Goal: Answer question/provide support: Share knowledge or assist other users

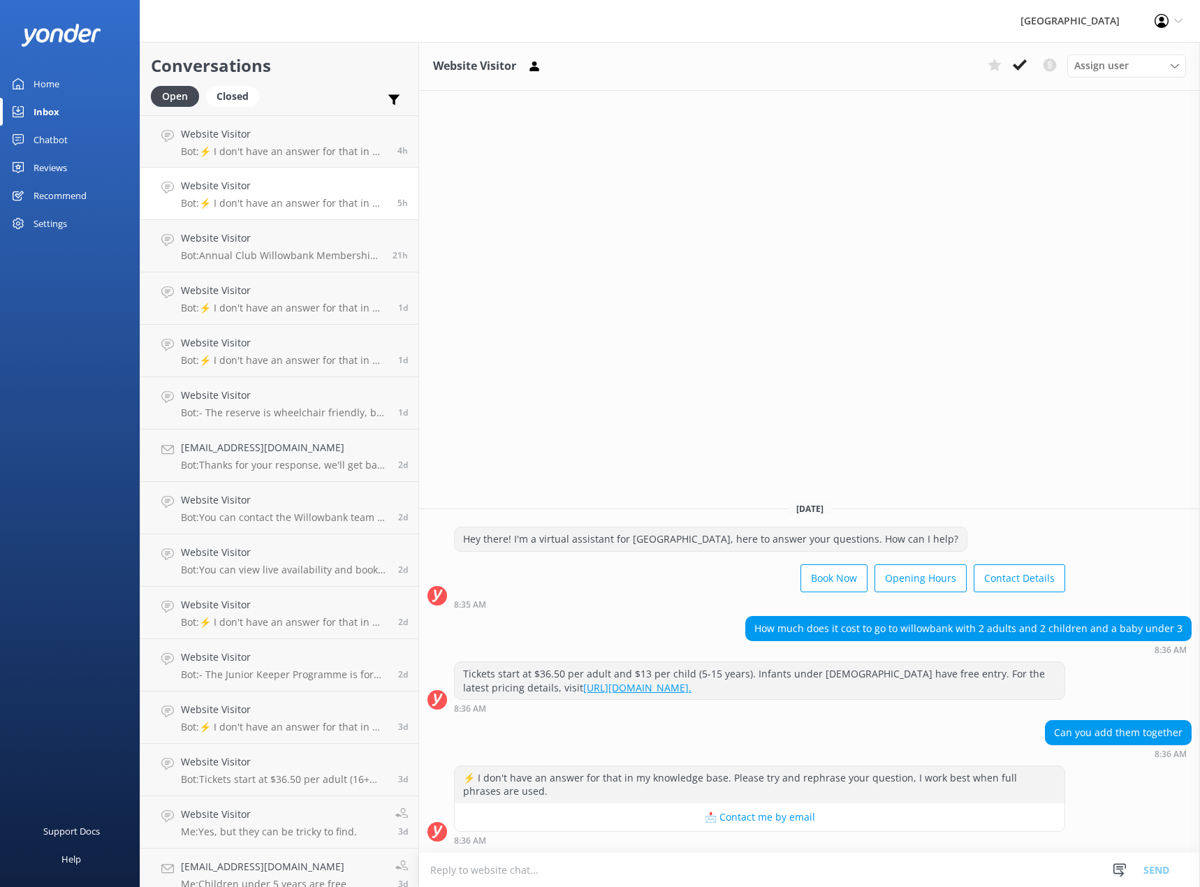
click at [117, 63] on div at bounding box center [70, 35] width 140 height 70
click at [47, 144] on div "Chatbot" at bounding box center [51, 140] width 34 height 28
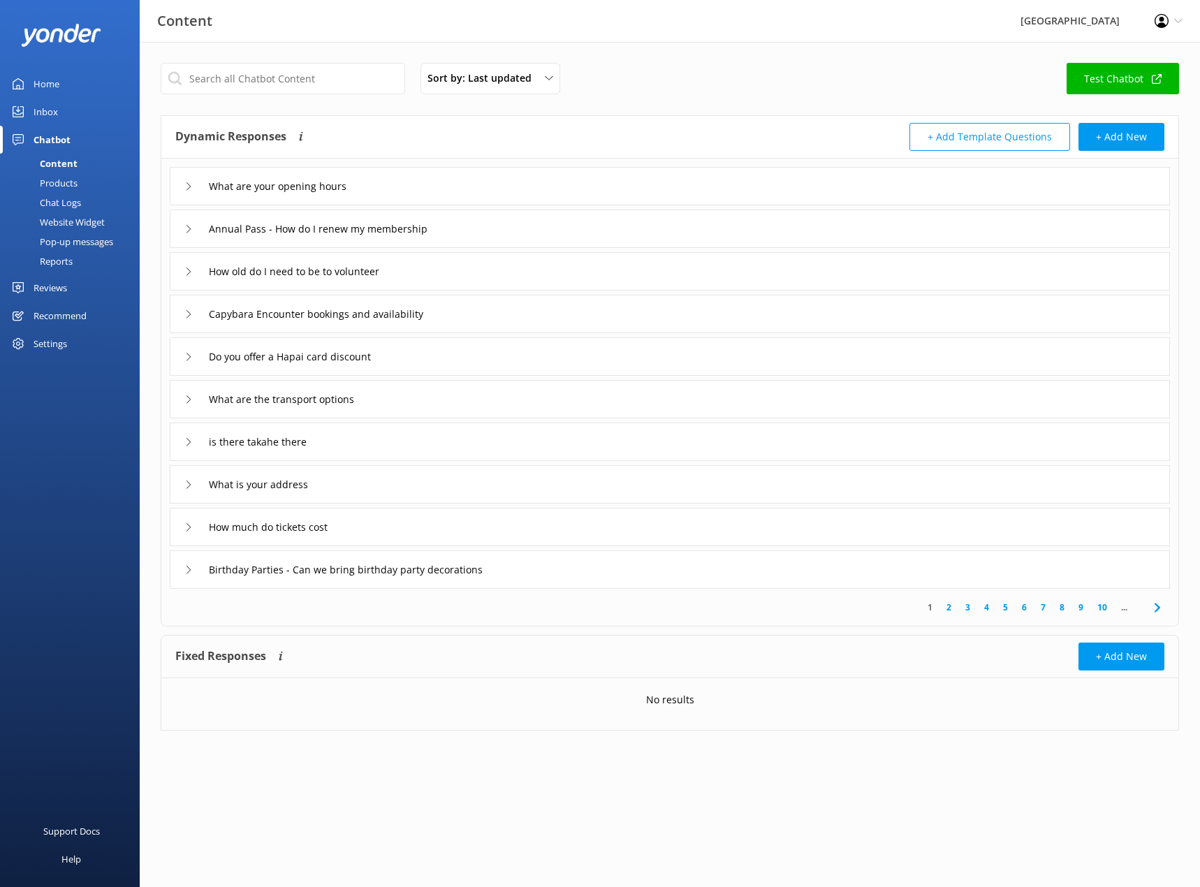
click at [54, 205] on div "Chat Logs" at bounding box center [44, 203] width 73 height 20
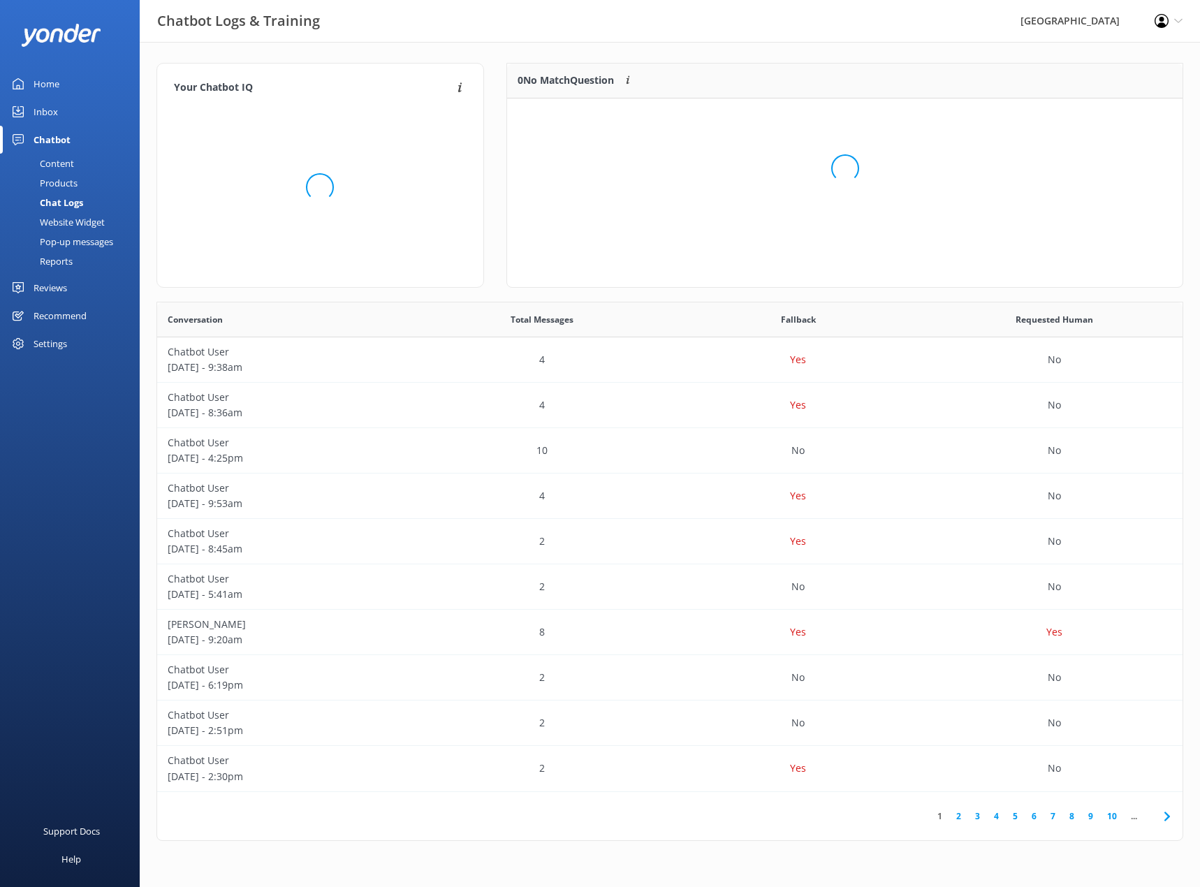
scroll to position [165, 666]
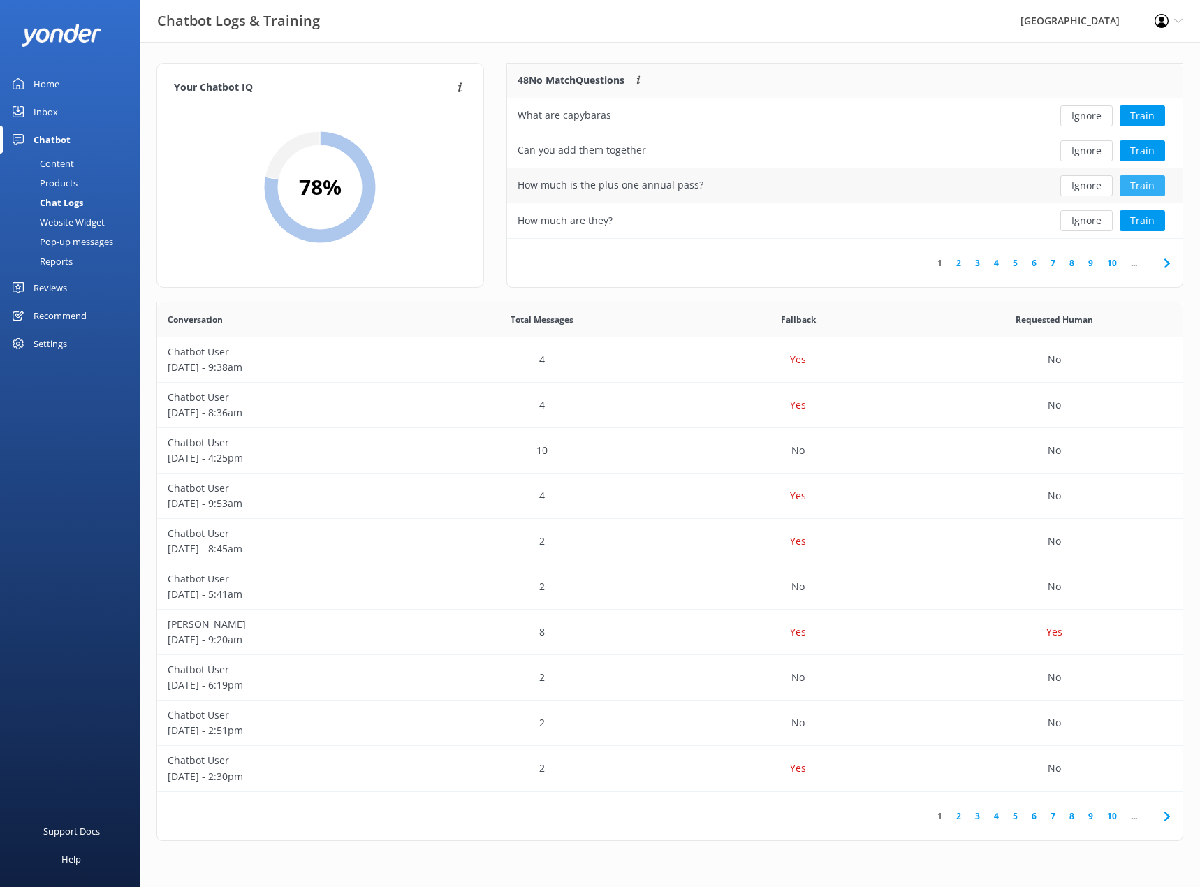
click at [1136, 185] on button "Train" at bounding box center [1142, 185] width 45 height 21
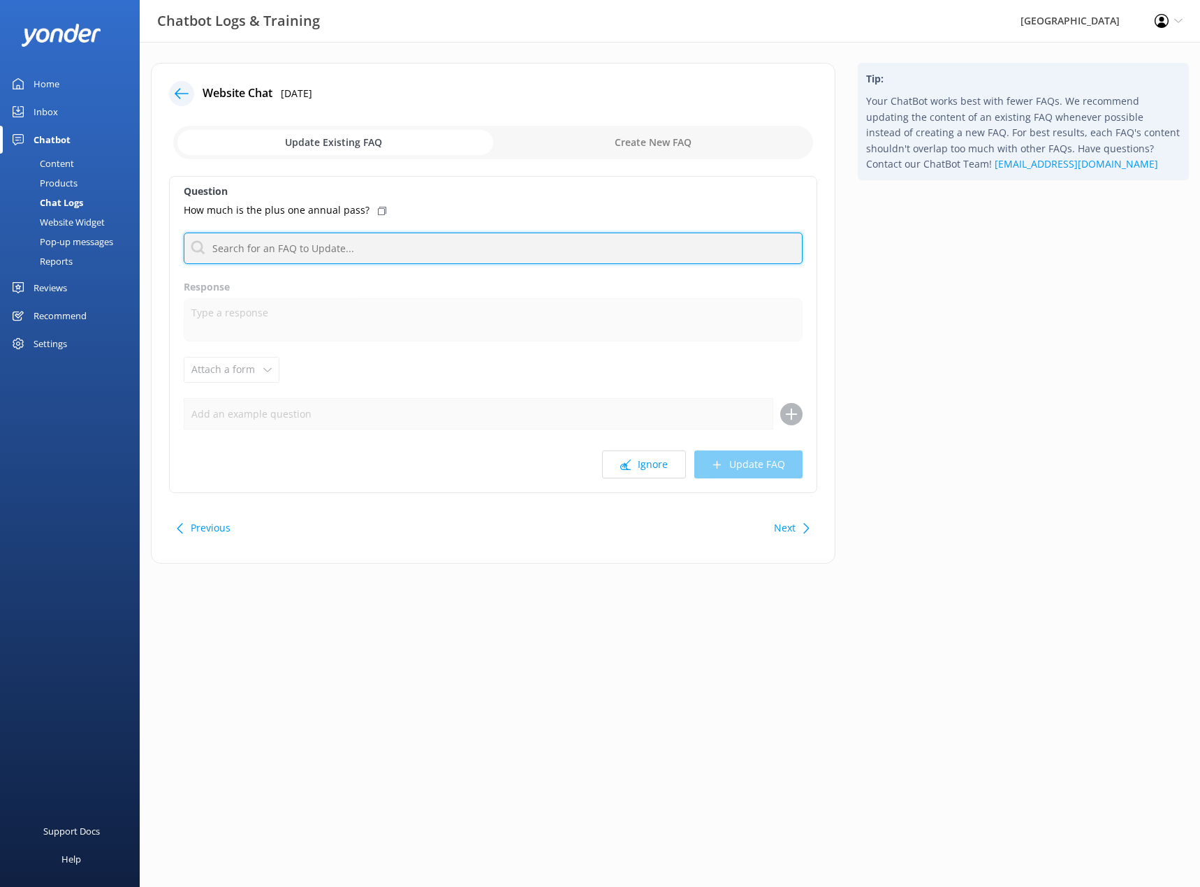
click at [268, 256] on input "text" at bounding box center [493, 248] width 619 height 31
type input "annual pass"
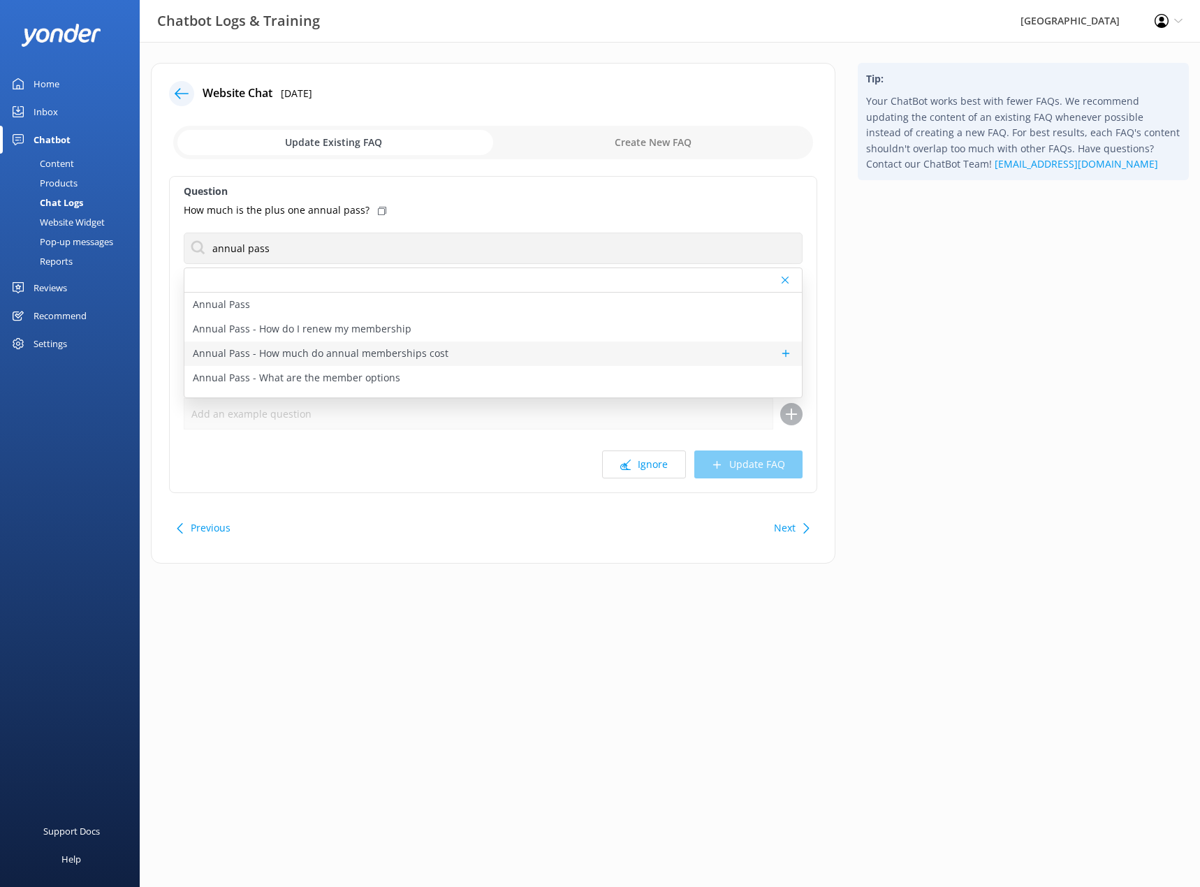
click at [313, 356] on p "Annual Pass - How much do annual memberships cost" at bounding box center [321, 353] width 256 height 15
type textarea "Annual Club Willowbank Membership prices start from $28 per child, $82 per adul…"
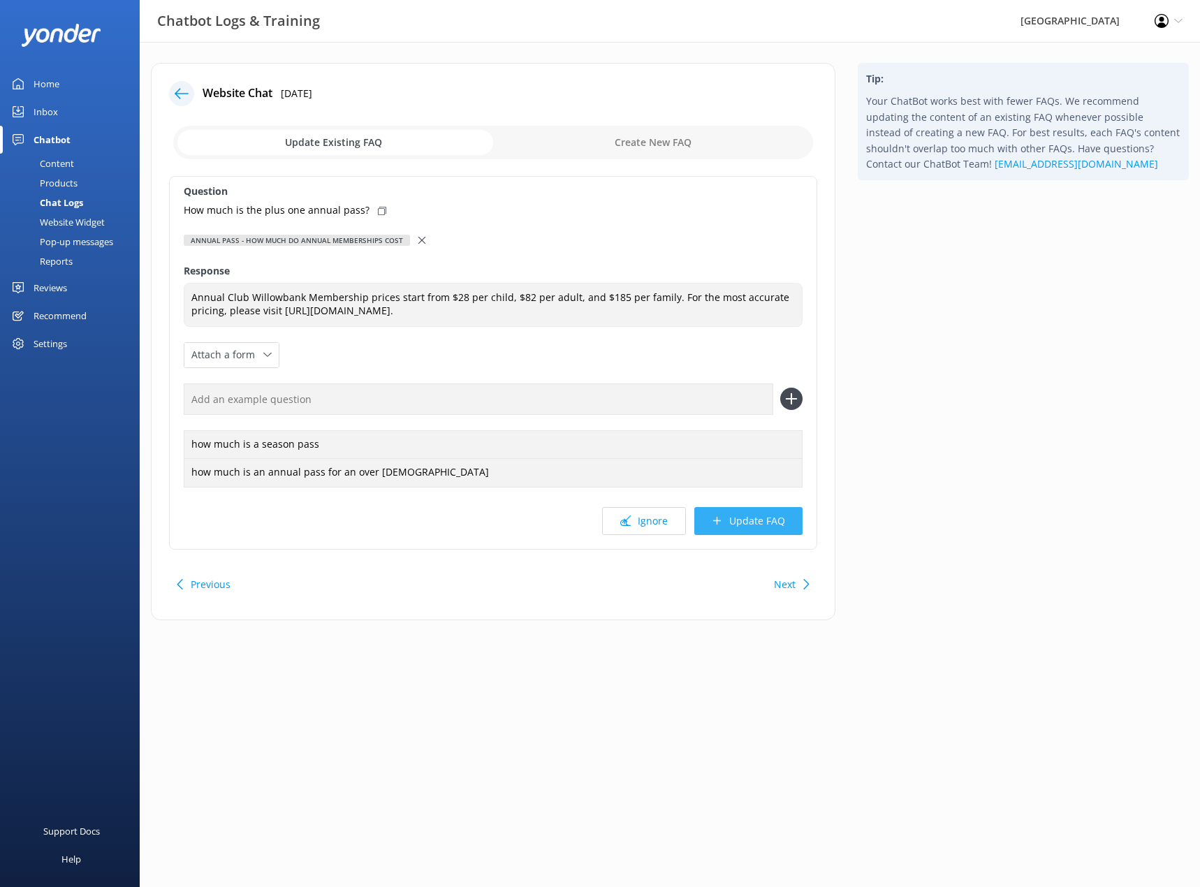
click at [738, 520] on button "Update FAQ" at bounding box center [748, 521] width 108 height 28
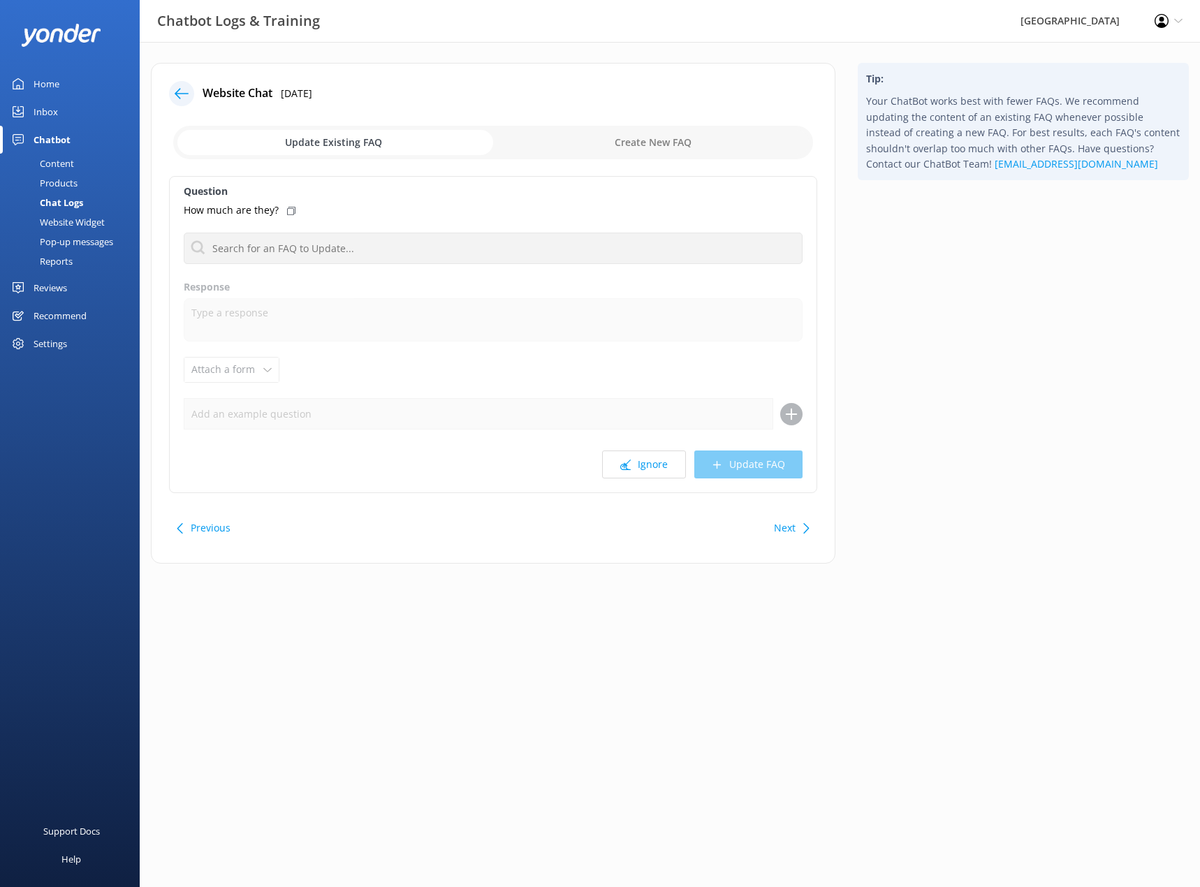
click at [72, 200] on div "Chat Logs" at bounding box center [45, 203] width 75 height 20
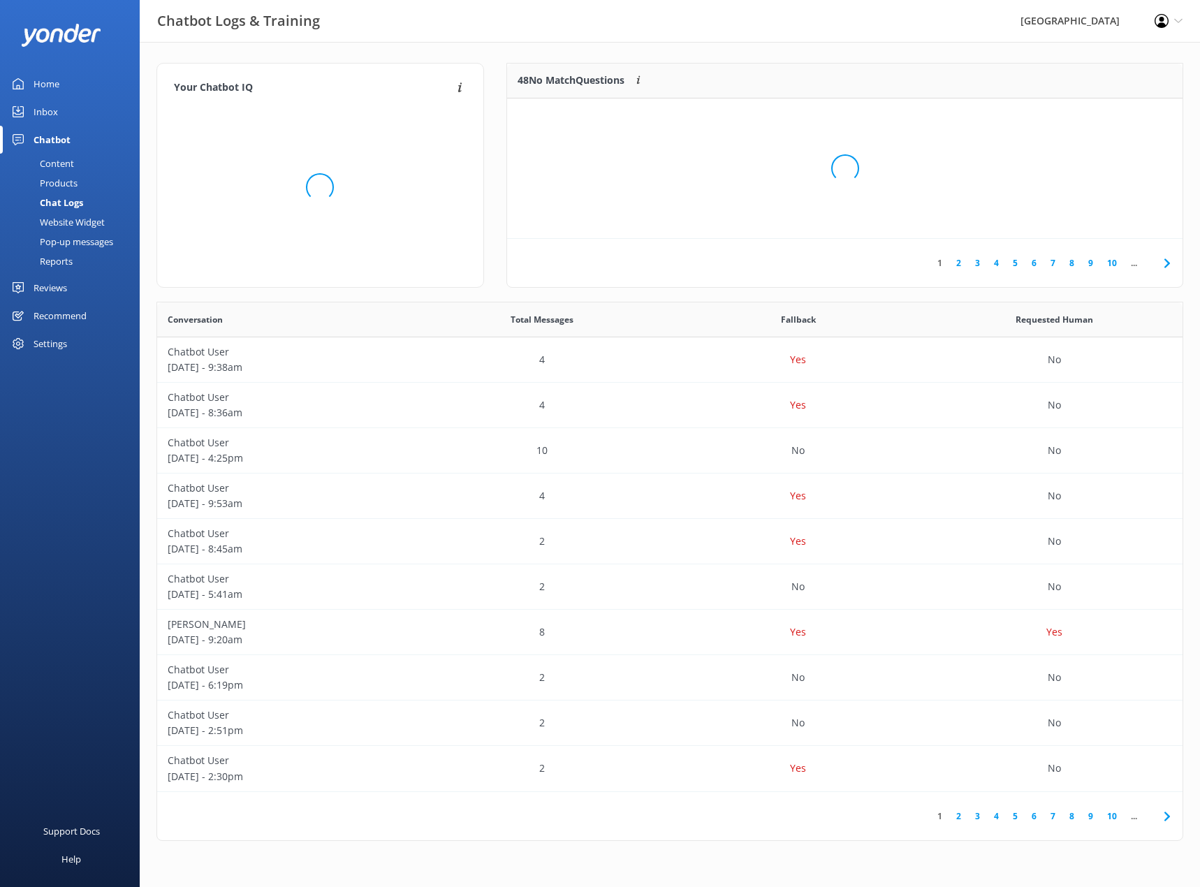
scroll to position [479, 1015]
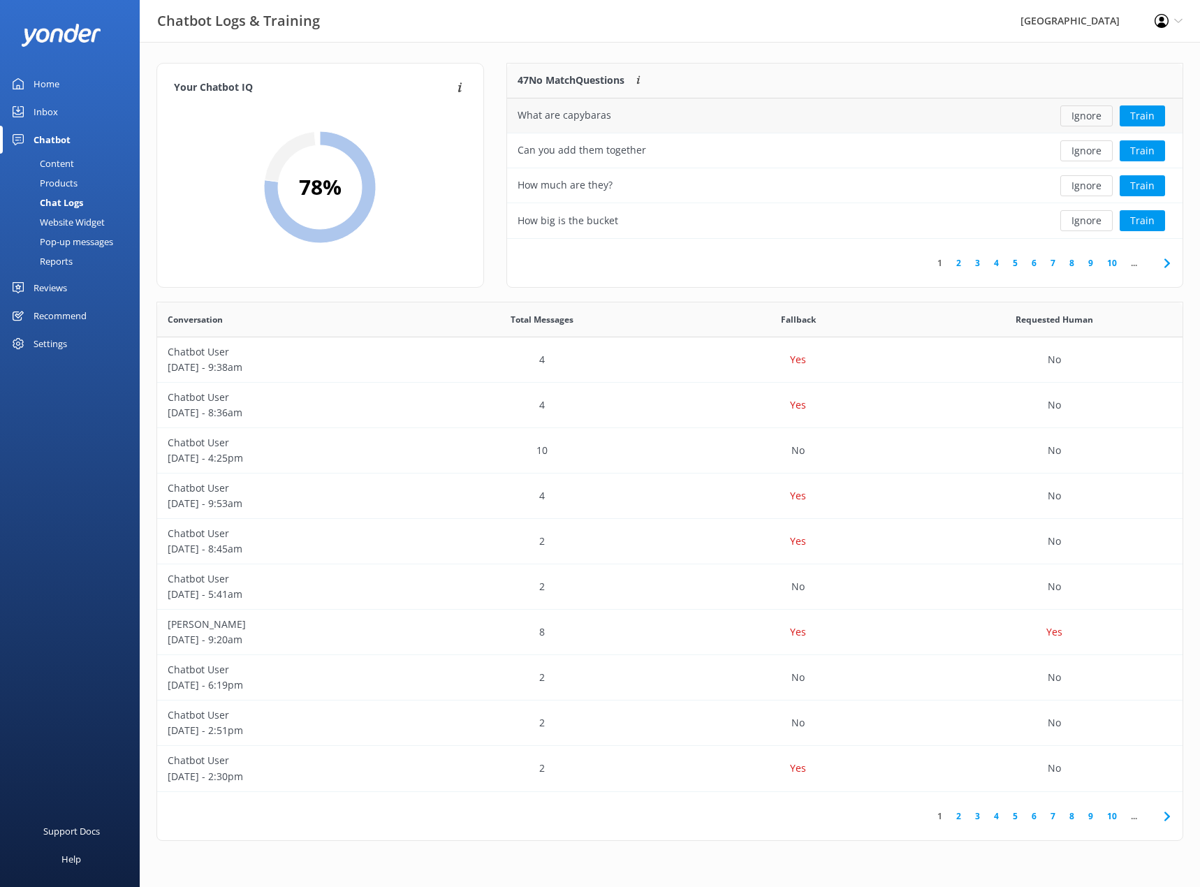
click at [1081, 108] on button "Ignore" at bounding box center [1086, 115] width 52 height 21
click at [1084, 114] on button "Ignore" at bounding box center [1086, 115] width 52 height 21
click at [679, 119] on div "How much are they?" at bounding box center [775, 116] width 536 height 35
click at [1077, 122] on button "Ignore" at bounding box center [1086, 115] width 52 height 21
click at [1081, 119] on button "Ignore" at bounding box center [1086, 115] width 52 height 21
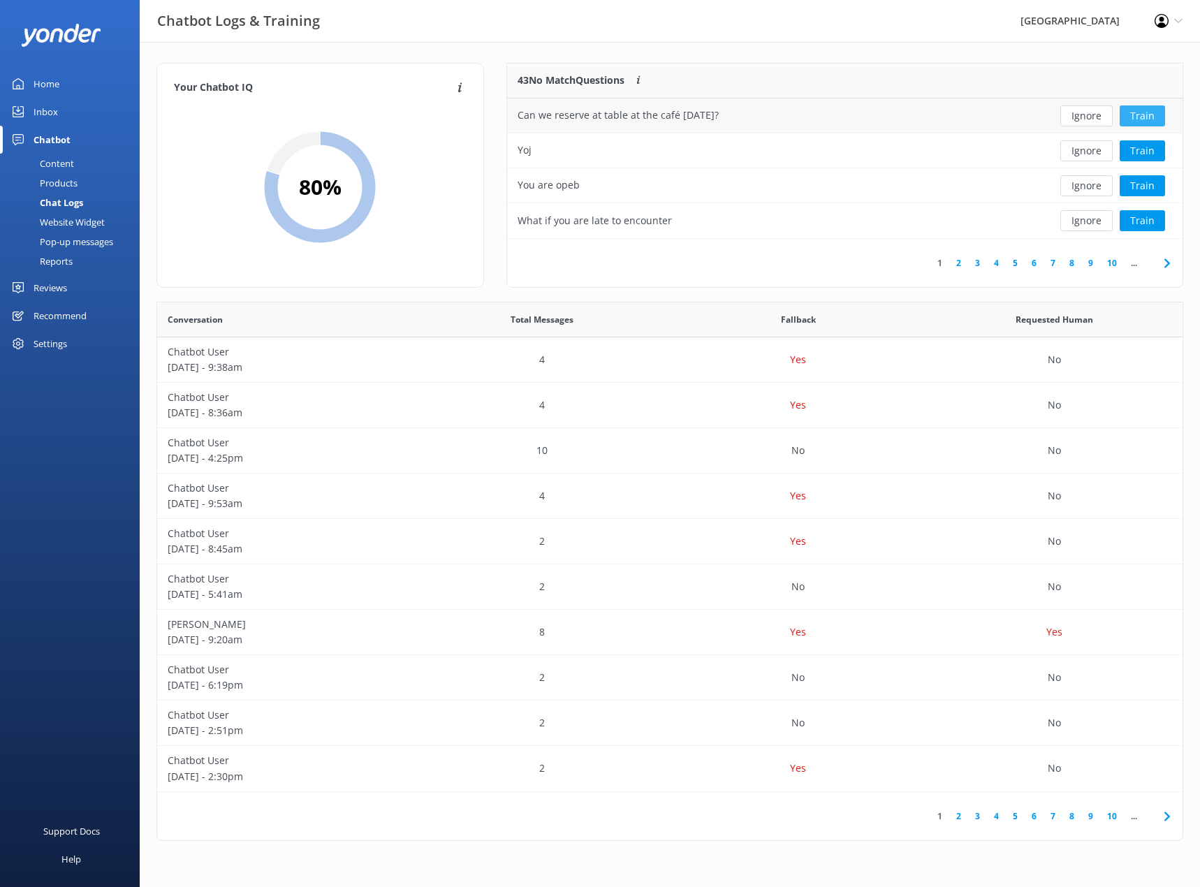
click at [1139, 115] on button "Train" at bounding box center [1142, 115] width 45 height 21
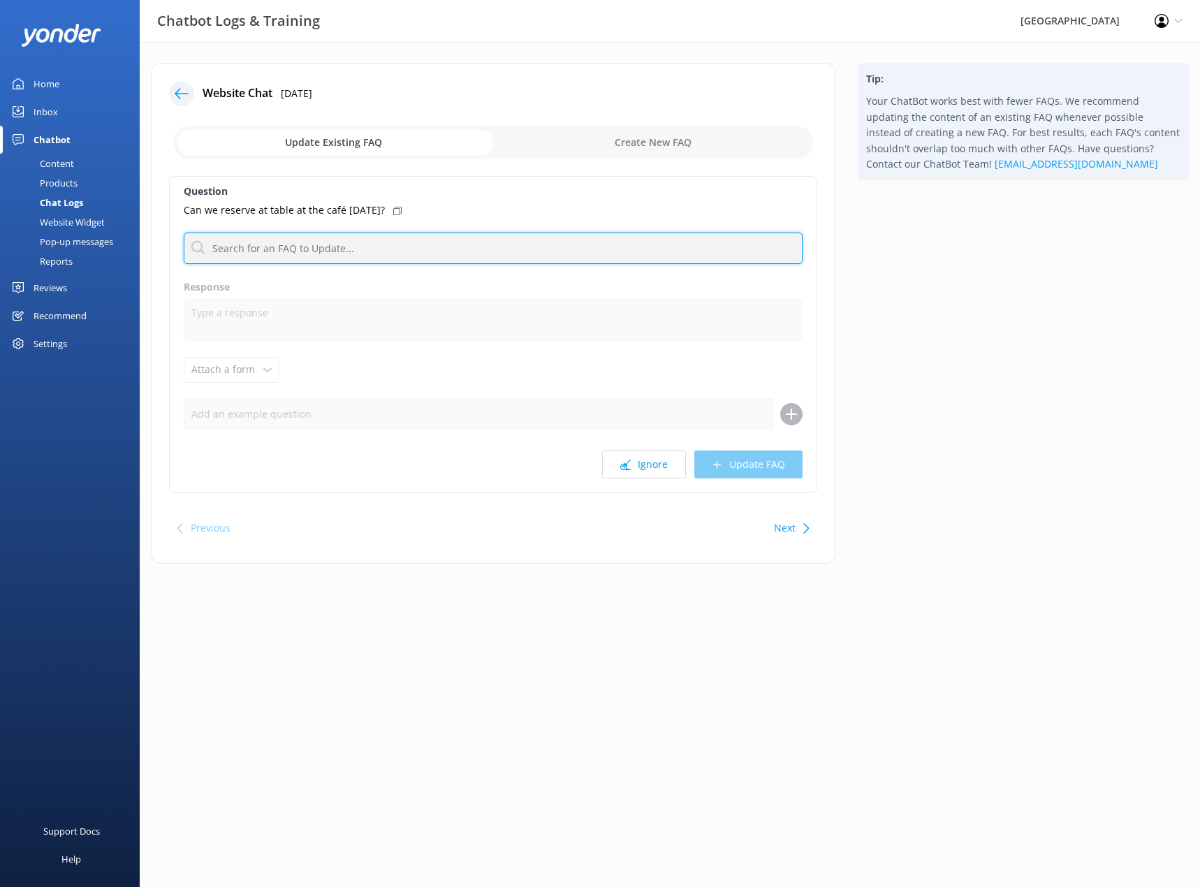
click at [299, 250] on input "text" at bounding box center [493, 248] width 619 height 31
click at [414, 258] on input "text" at bounding box center [493, 248] width 619 height 31
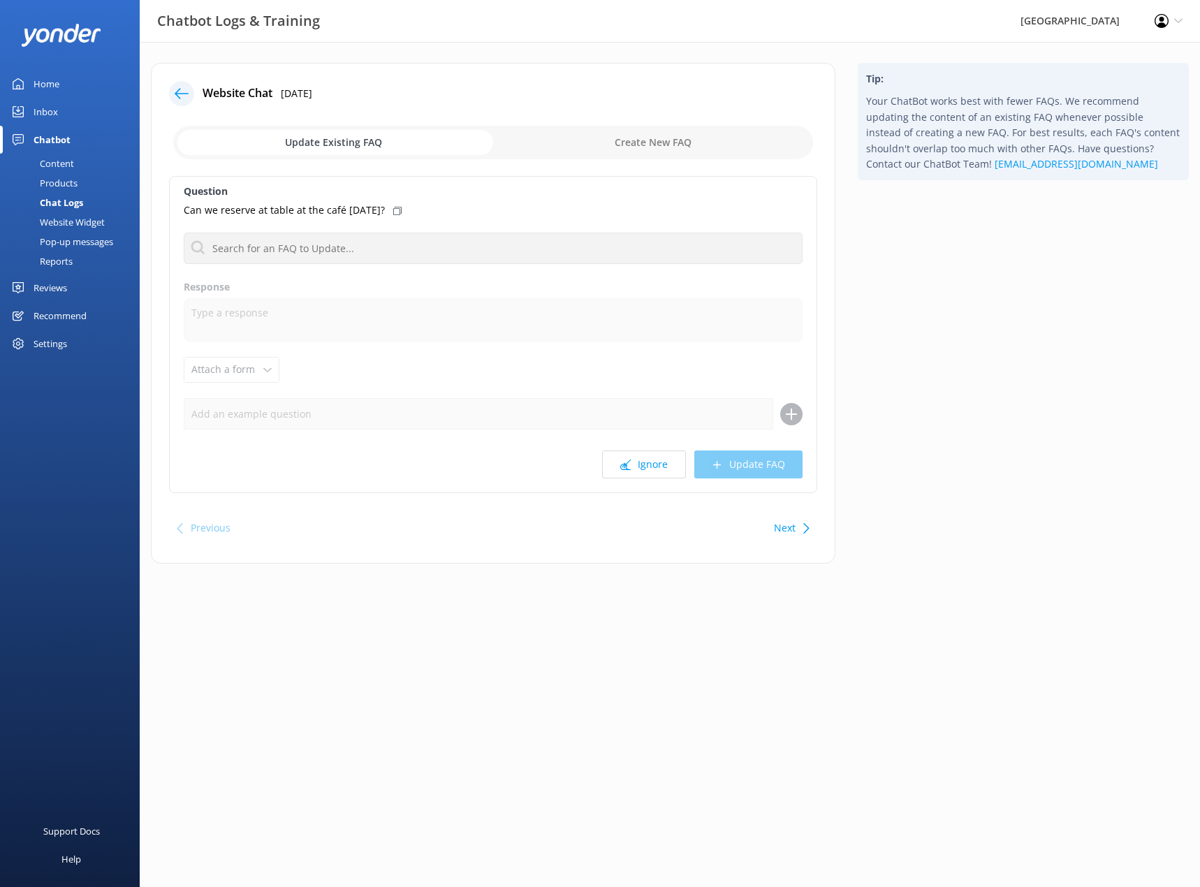
click at [615, 138] on input "checkbox" at bounding box center [493, 143] width 640 height 34
checkbox input "true"
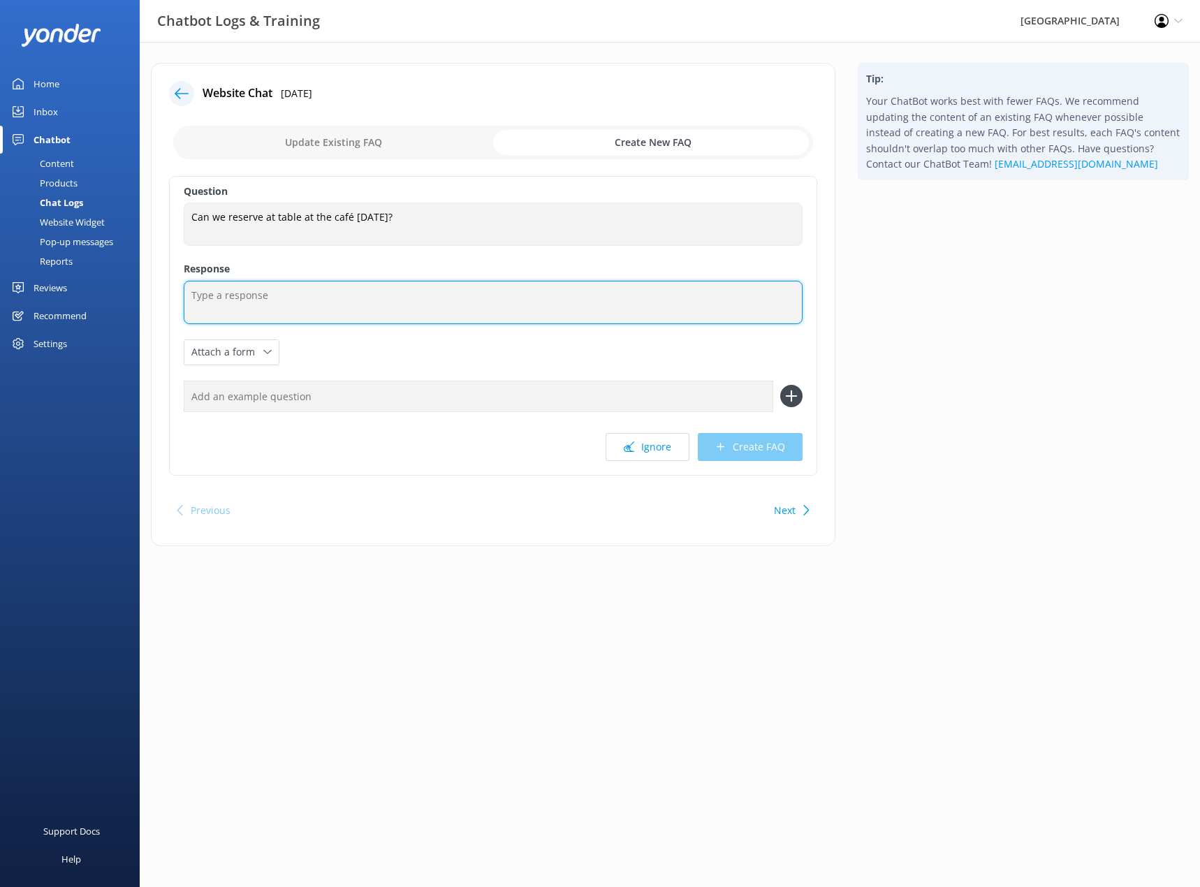
click at [259, 303] on textarea at bounding box center [493, 302] width 619 height 43
click at [268, 294] on textarea "For cafe enquiries please call us" at bounding box center [493, 302] width 619 height 43
click at [354, 295] on textarea "For cafe enquiries, please call us" at bounding box center [493, 302] width 619 height 43
type textarea "F"
click at [242, 296] on textarea "Please call [PHONE_NUMBER]" at bounding box center [493, 302] width 619 height 43
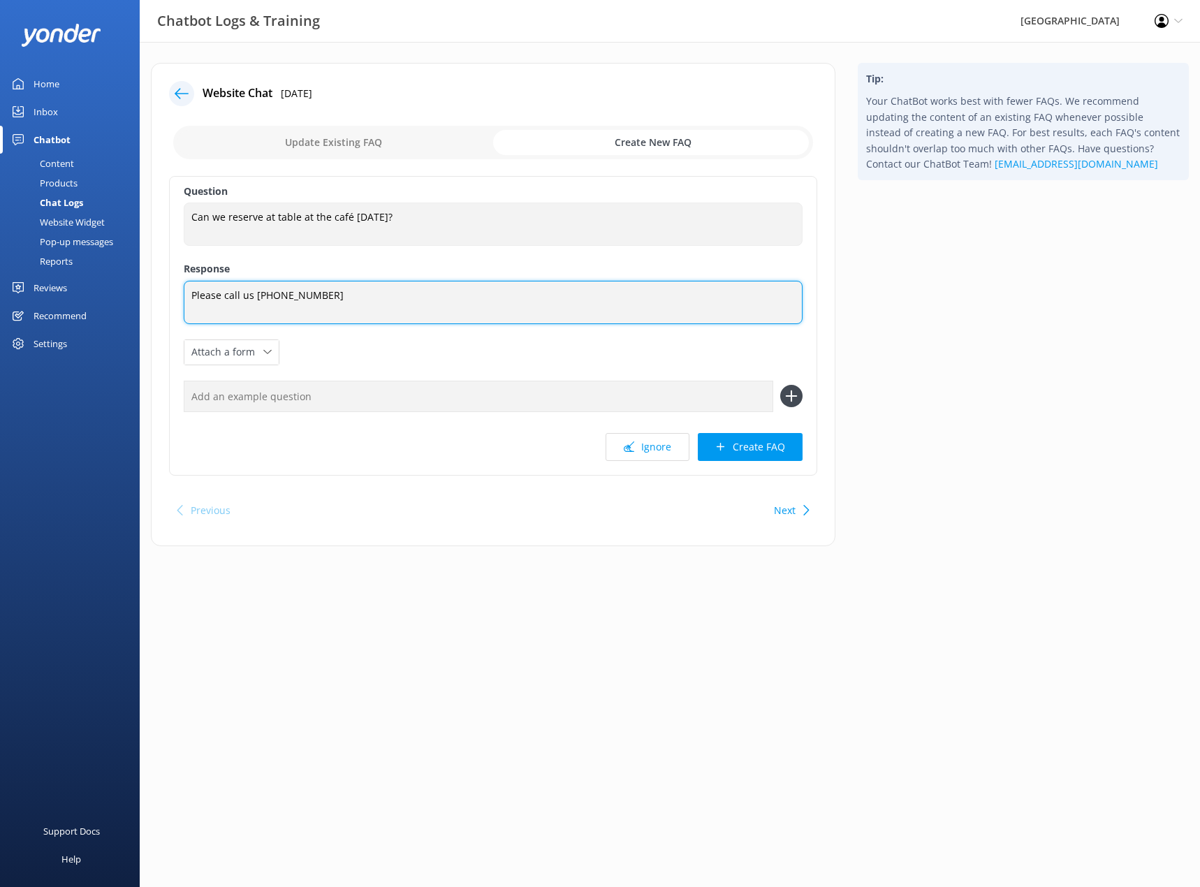
click at [319, 304] on textarea "Please call us [PHONE_NUMBER]" at bounding box center [493, 302] width 619 height 43
click at [374, 297] on textarea "Please call us [PHONE_NUMBER] for all cafe enquires." at bounding box center [493, 302] width 619 height 43
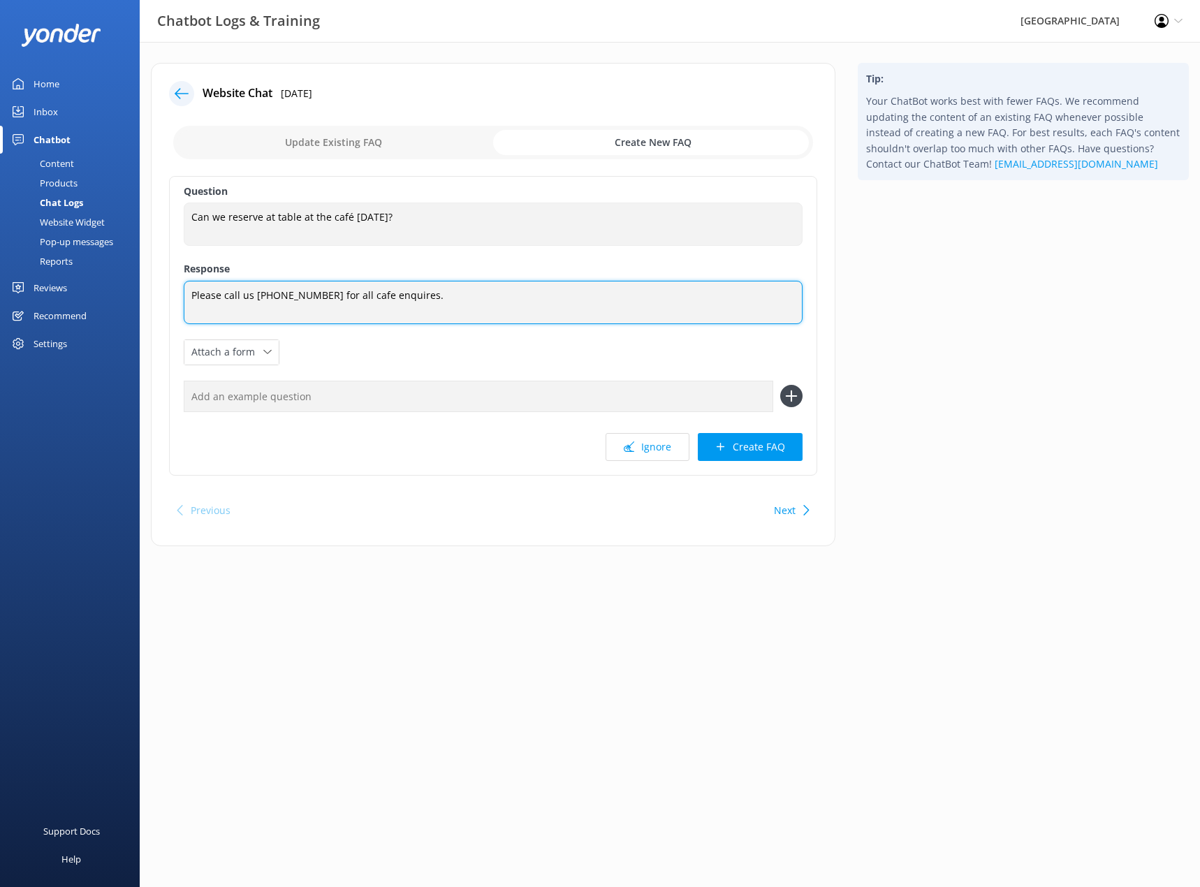
drag, startPoint x: 431, startPoint y: 291, endPoint x: 414, endPoint y: 293, distance: 16.9
click at [431, 291] on textarea "Please call us [PHONE_NUMBER] for all cafe enquires." at bounding box center [493, 302] width 619 height 43
click at [403, 295] on textarea "Please call us [PHONE_NUMBER] for all cafe enquires" at bounding box center [493, 302] width 619 height 43
type textarea "Please feel free to call us [PHONE_NUMBER] for all cafe enquiries."
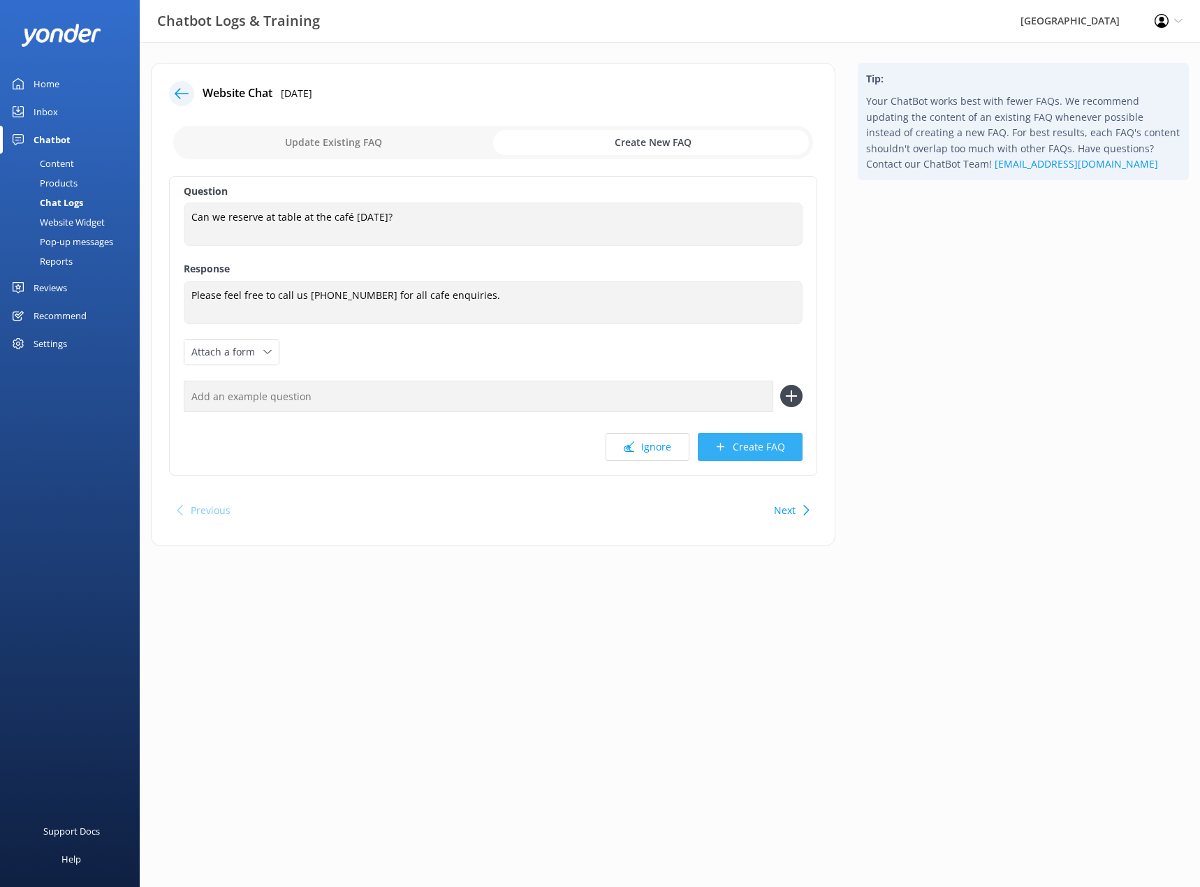
click at [736, 447] on button "Create FAQ" at bounding box center [750, 447] width 105 height 28
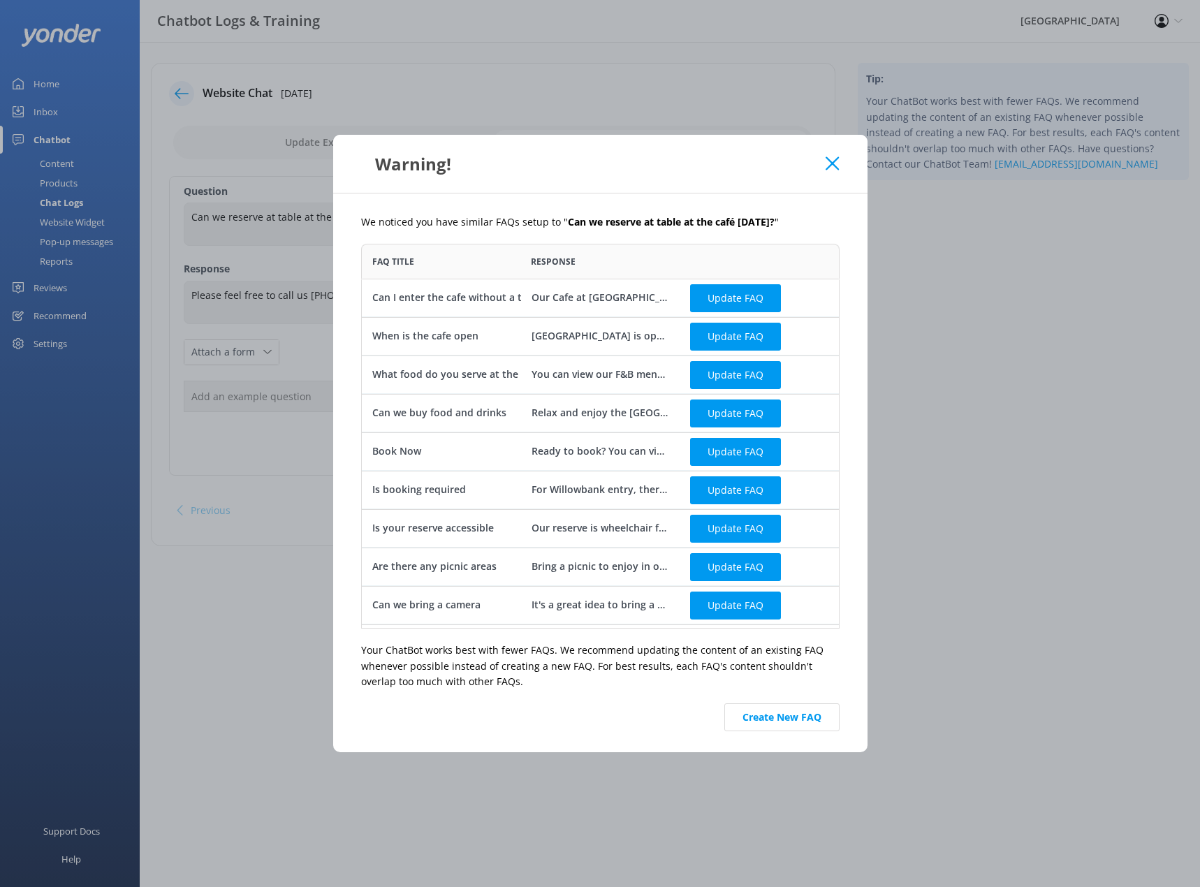
scroll to position [374, 468]
click at [754, 720] on button "Create New FAQ" at bounding box center [781, 717] width 115 height 28
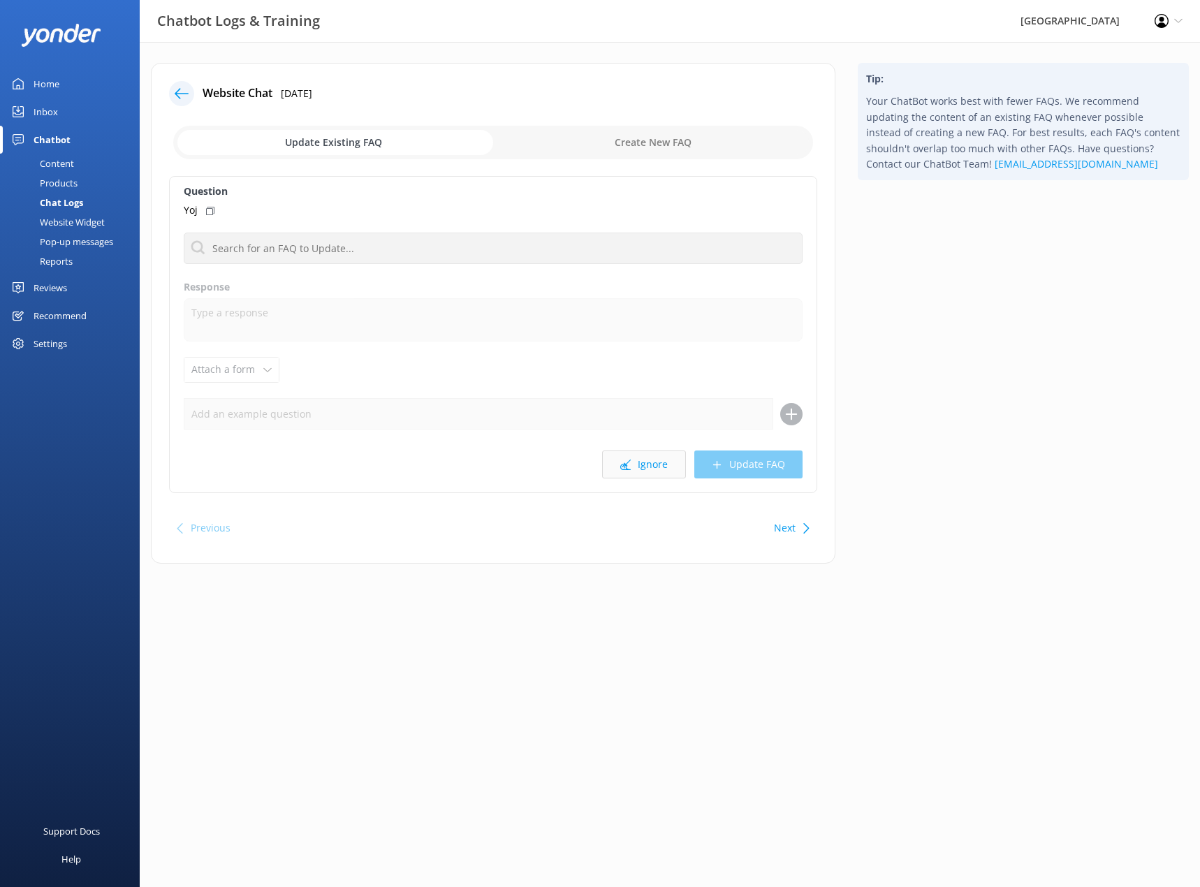
click at [639, 470] on button "Ignore" at bounding box center [644, 465] width 84 height 28
click at [641, 472] on button "Ignore" at bounding box center [644, 465] width 84 height 28
click at [639, 462] on button "Ignore" at bounding box center [644, 465] width 84 height 28
click at [635, 471] on button "Ignore" at bounding box center [644, 465] width 84 height 28
click at [636, 146] on input "checkbox" at bounding box center [493, 143] width 640 height 34
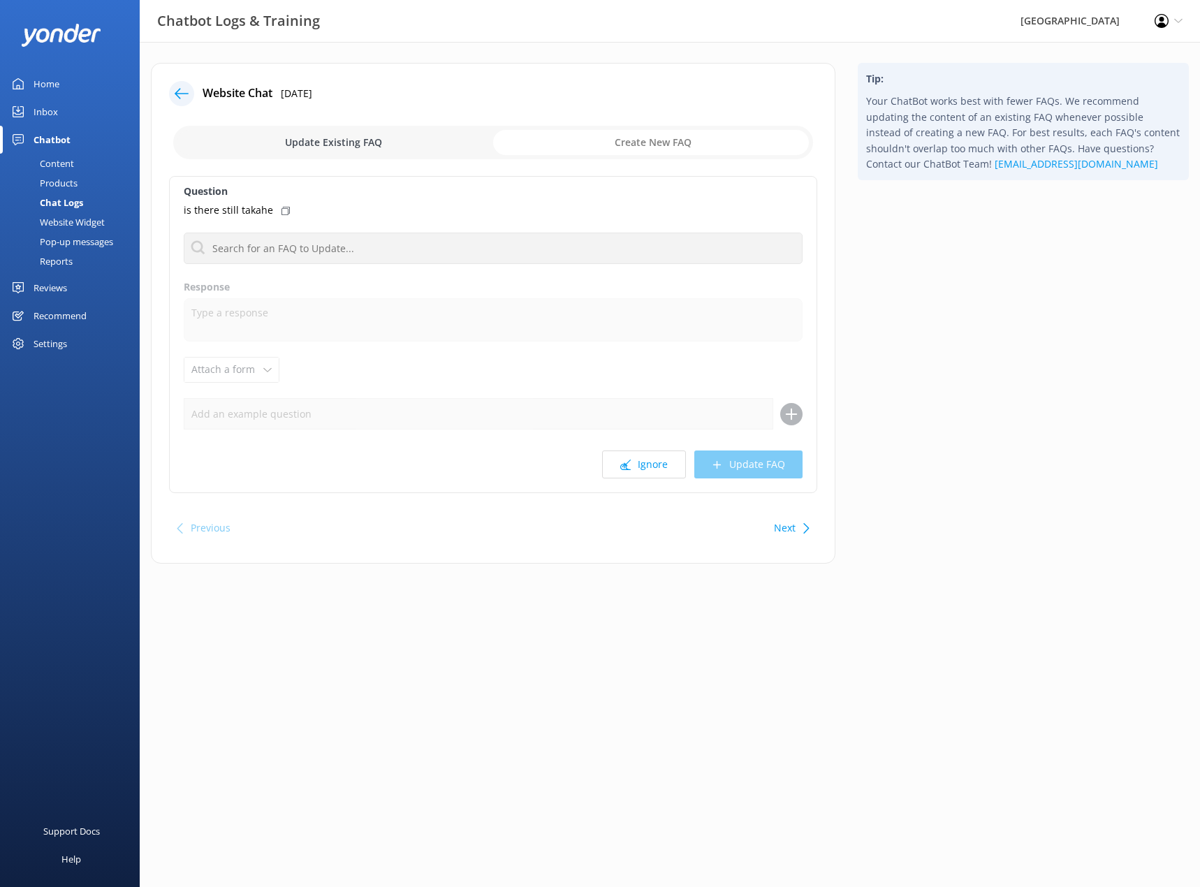
checkbox input "true"
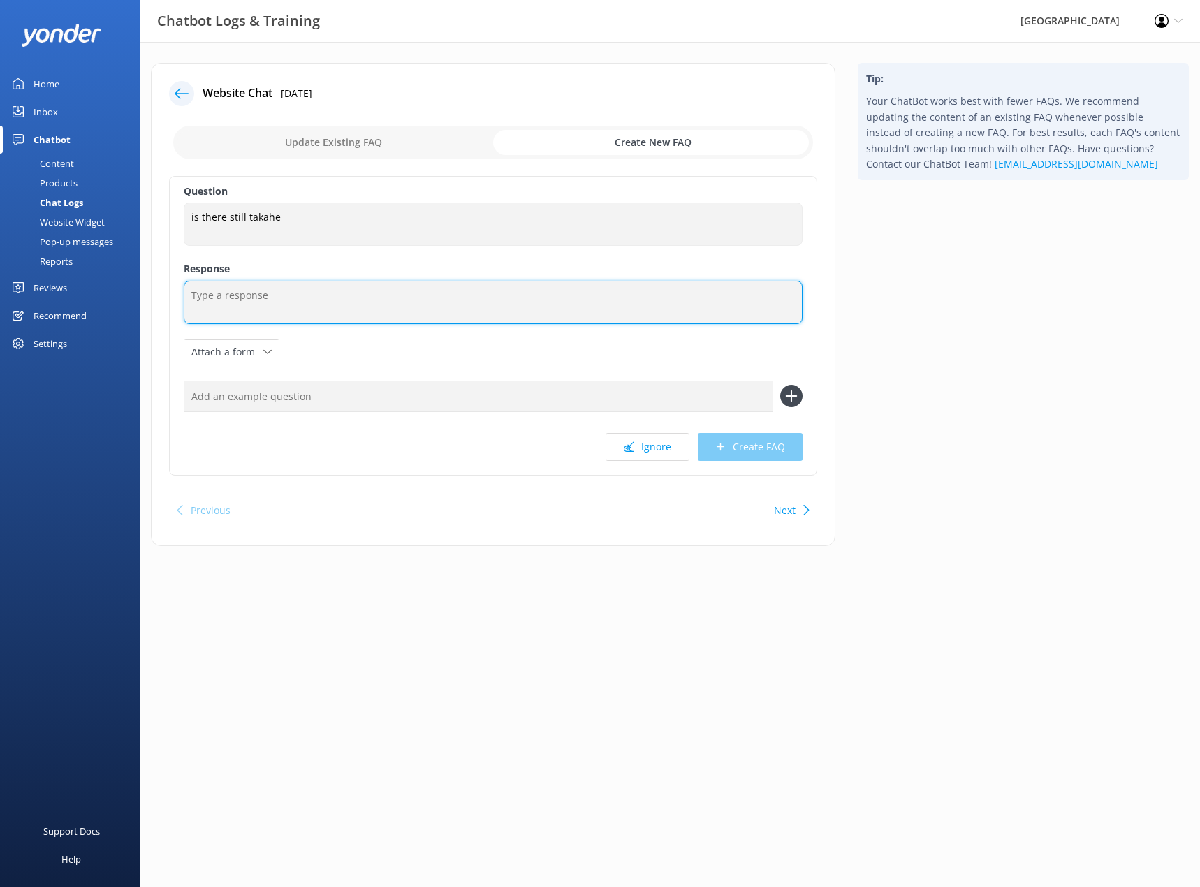
click at [291, 311] on textarea at bounding box center [493, 302] width 619 height 43
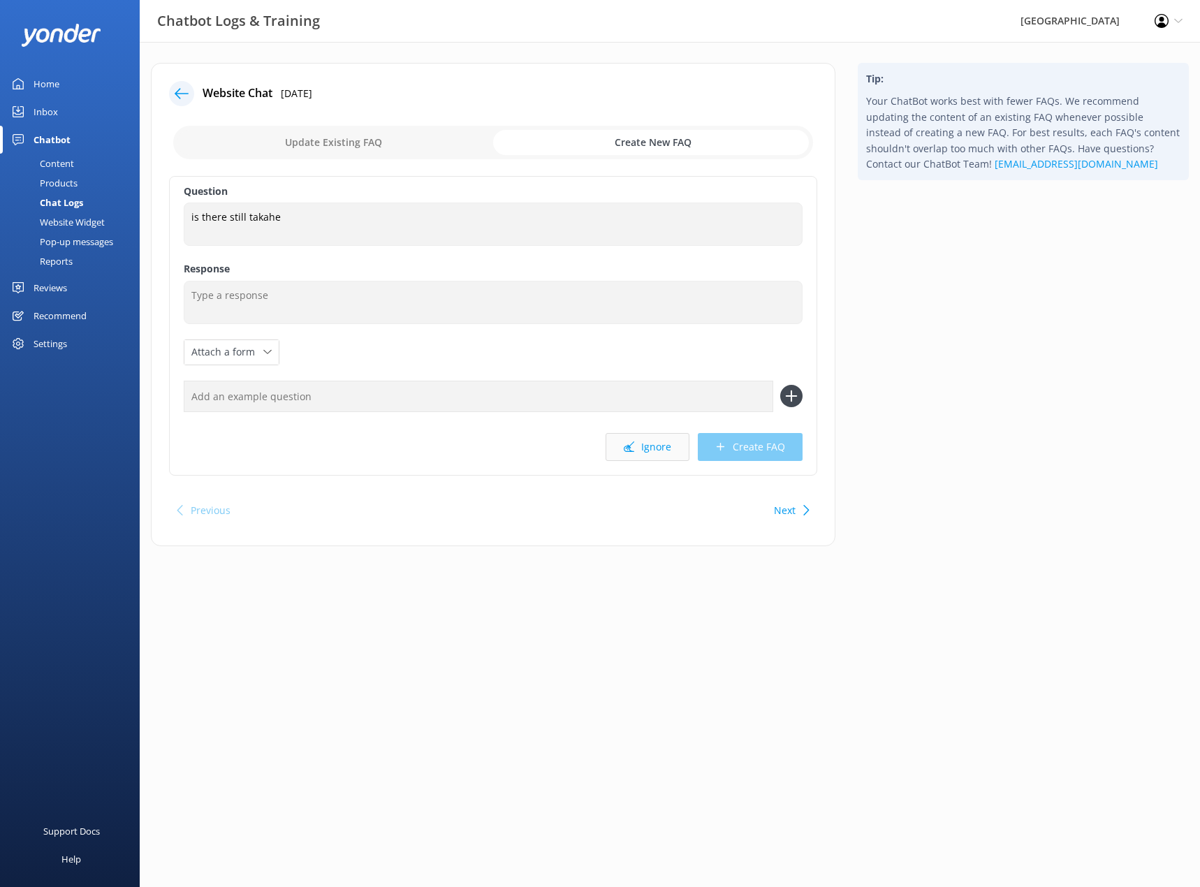
click at [641, 444] on button "Ignore" at bounding box center [648, 447] width 84 height 28
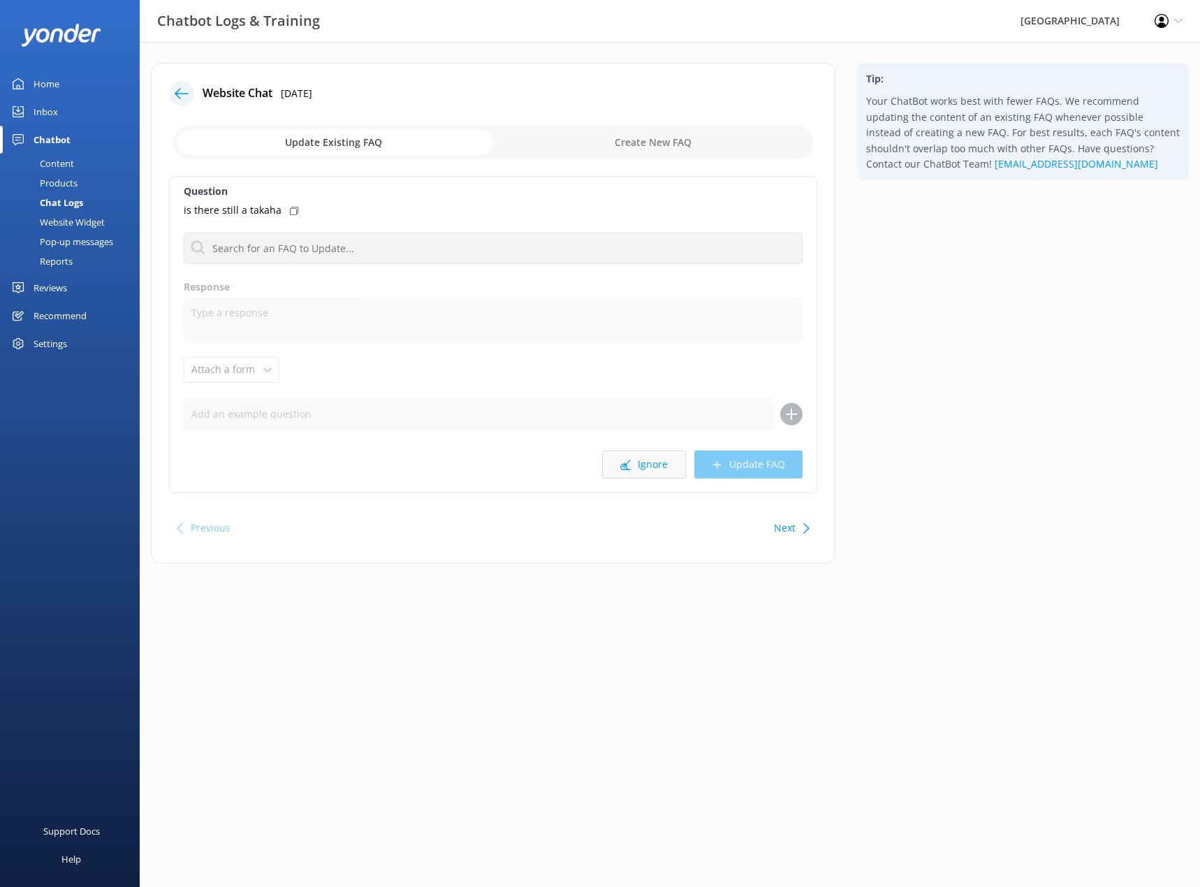
click at [627, 468] on icon at bounding box center [625, 465] width 10 height 10
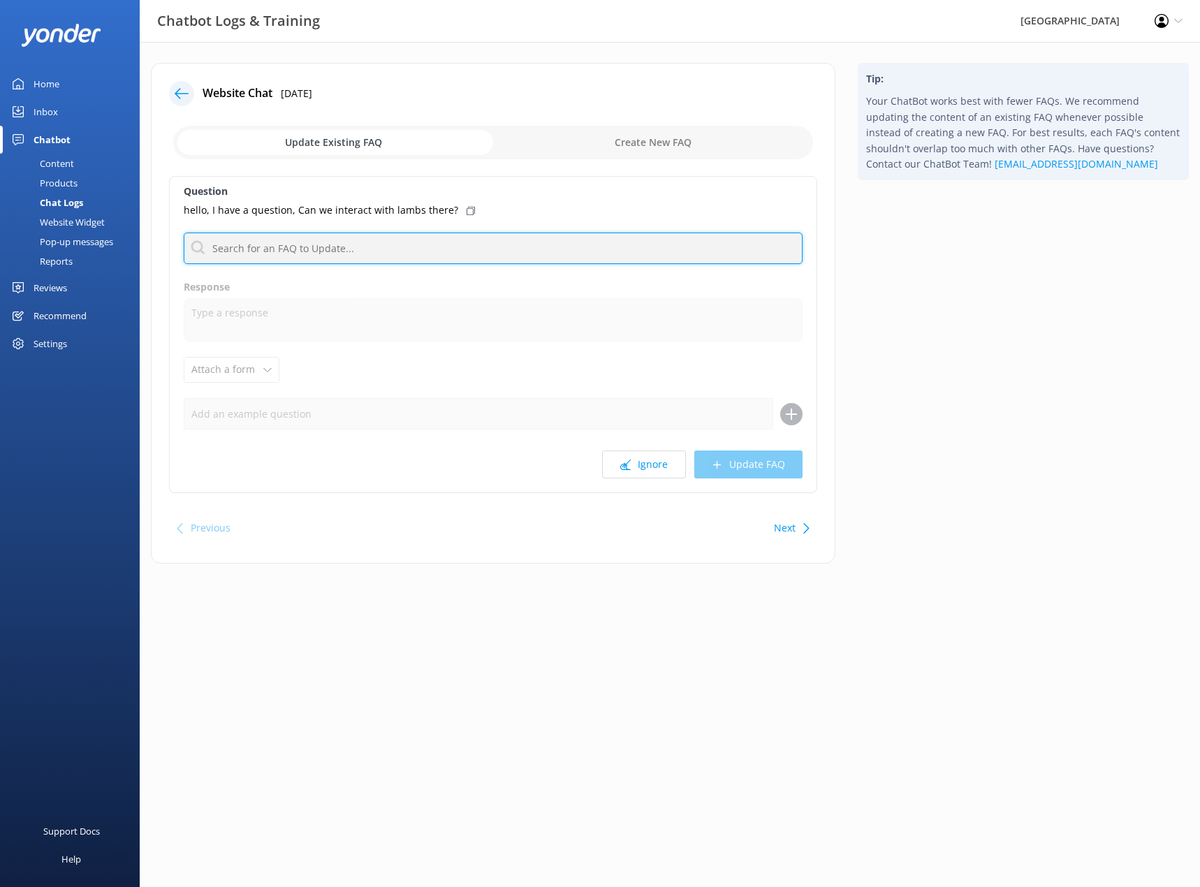
click at [277, 249] on input "text" at bounding box center [493, 248] width 619 height 31
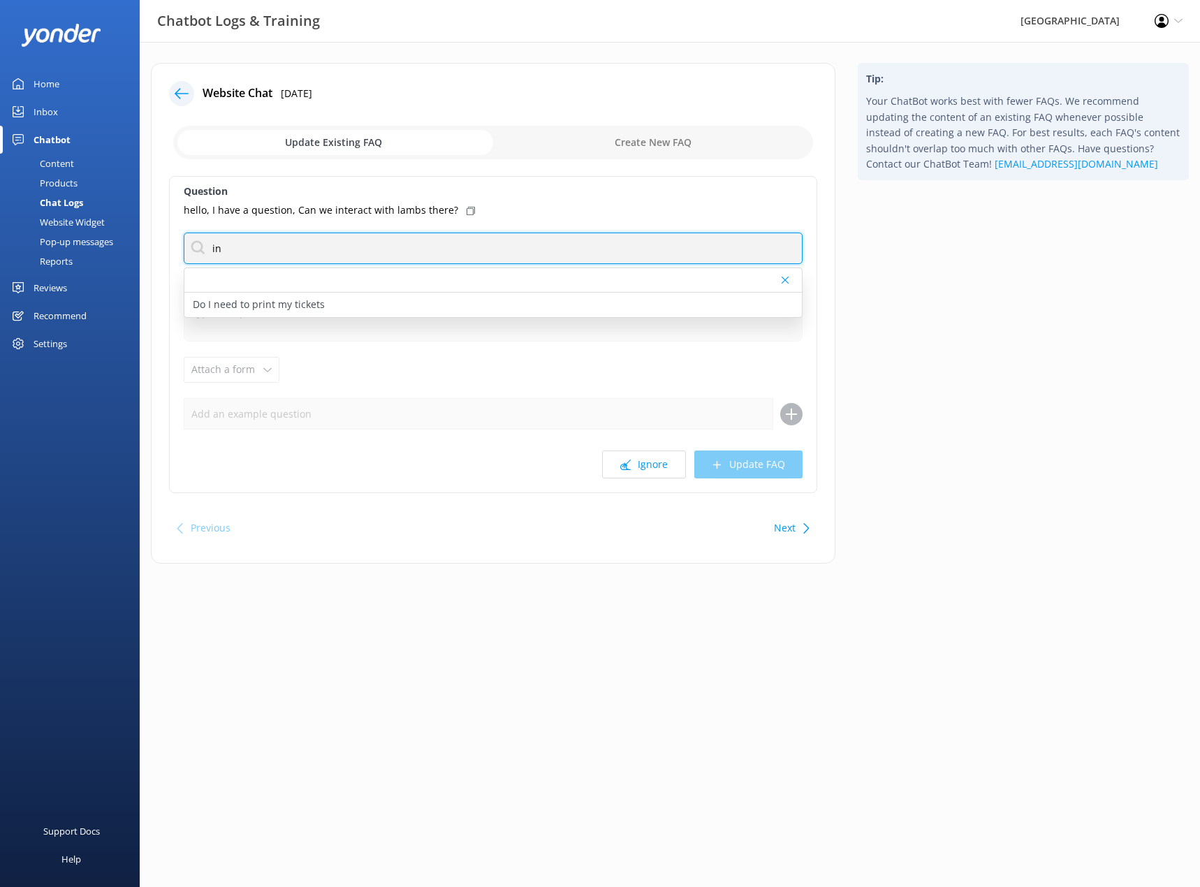
type input "i"
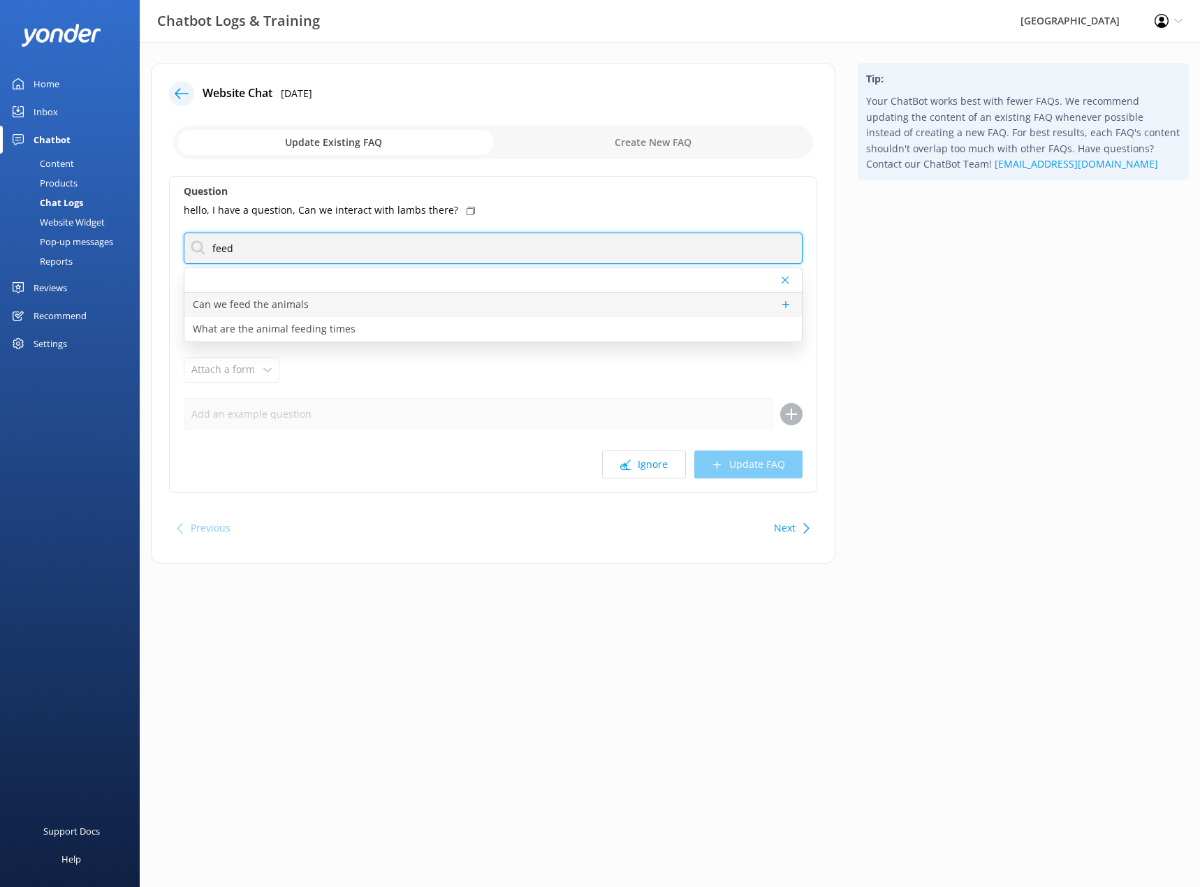
type input "feed"
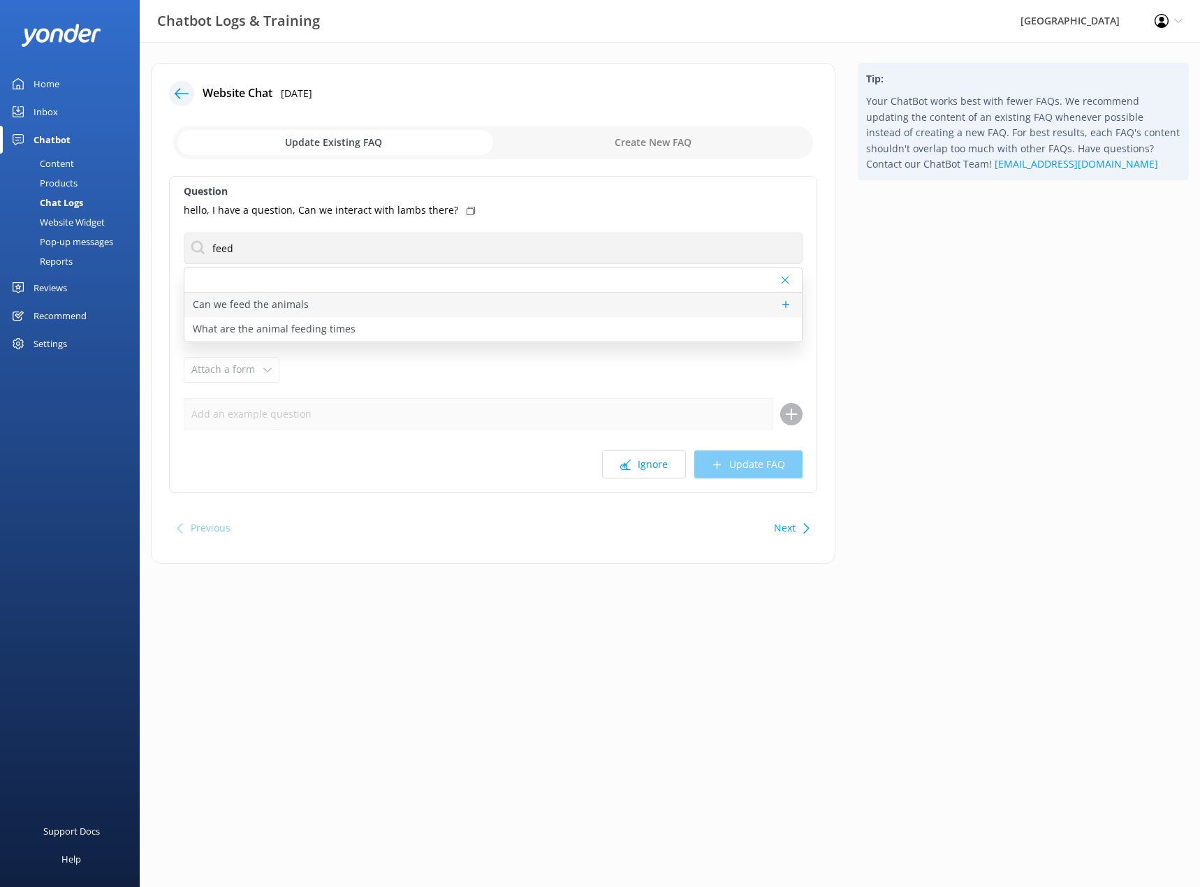
click at [249, 302] on p "Can we feed the animals" at bounding box center [251, 304] width 116 height 15
type textarea "If you want to hand-feed some animals yourself during a visit to [GEOGRAPHIC_DA…"
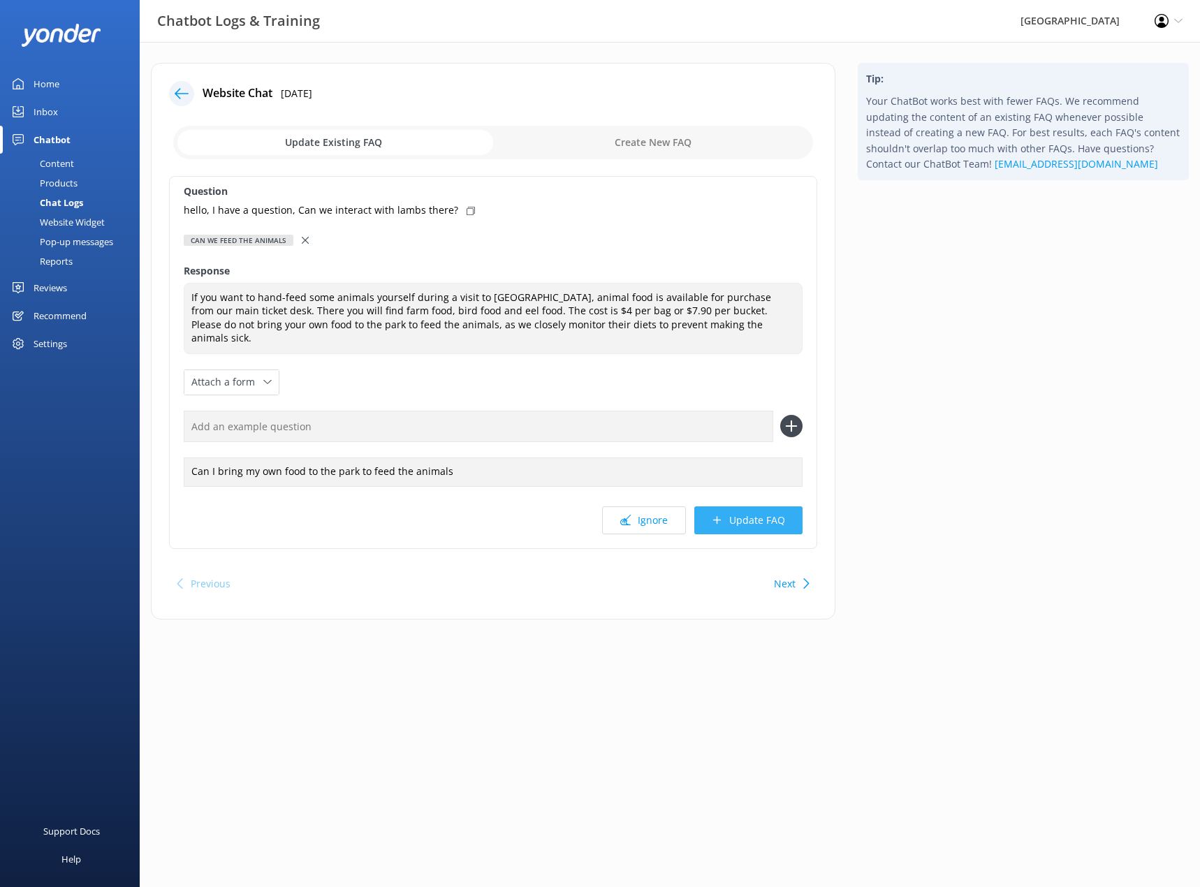
click at [736, 509] on button "Update FAQ" at bounding box center [748, 520] width 108 height 28
